Goal: Check status

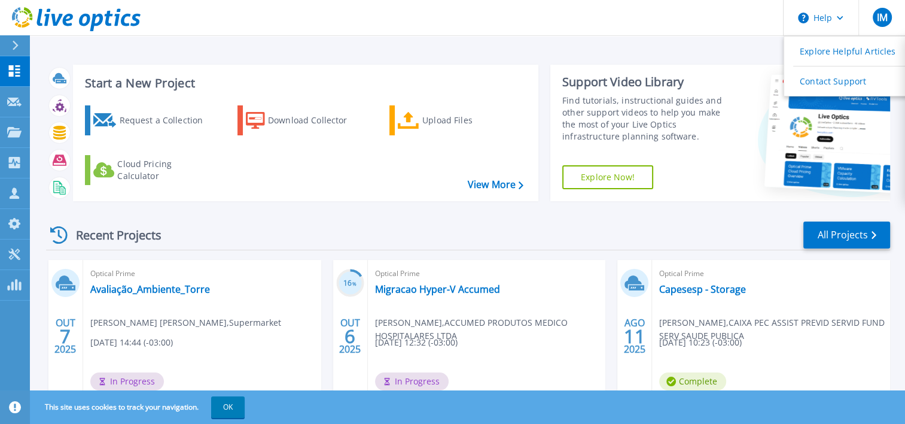
click at [17, 43] on icon at bounding box center [16, 46] width 6 height 10
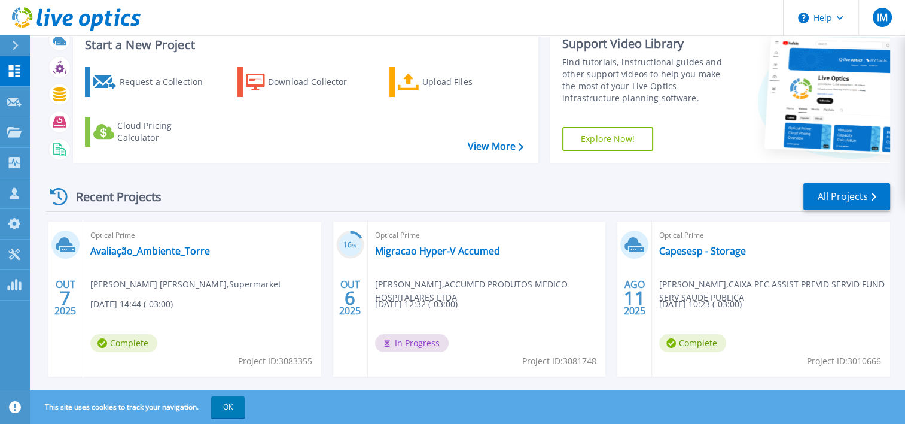
scroll to position [60, 0]
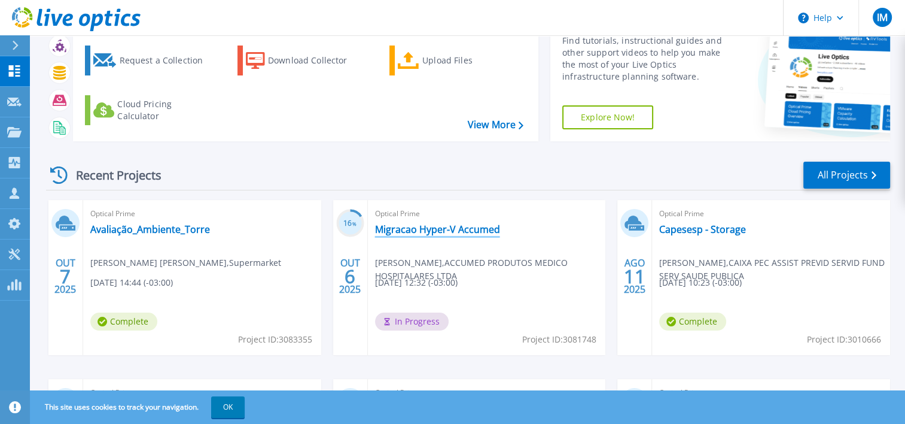
click at [403, 232] on link "Migracao Hyper-V Accumed" at bounding box center [437, 229] width 125 height 12
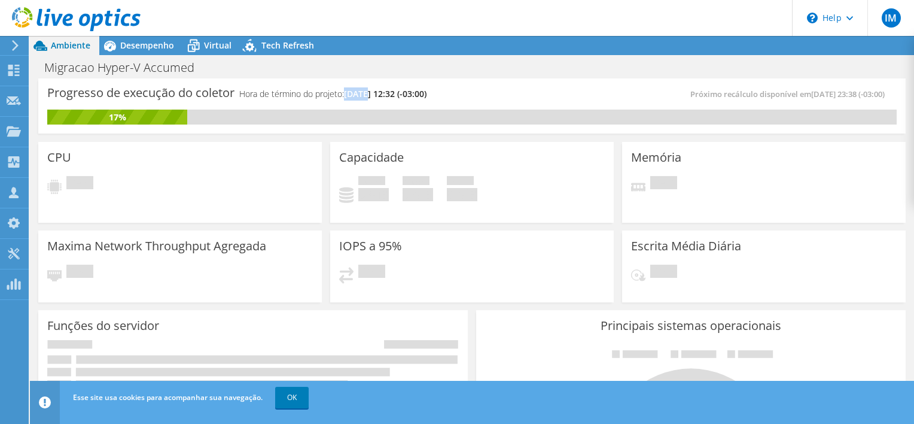
drag, startPoint x: 367, startPoint y: 92, endPoint x: 349, endPoint y: 91, distance: 18.0
click at [349, 91] on span "10/13/2025, 12:32 (-03:00)" at bounding box center [385, 93] width 83 height 11
click at [381, 91] on span "10/13/2025, 12:32 (-03:00)" at bounding box center [385, 93] width 83 height 11
click at [302, 400] on link "OK" at bounding box center [292, 398] width 34 height 22
